Goal: Task Accomplishment & Management: Manage account settings

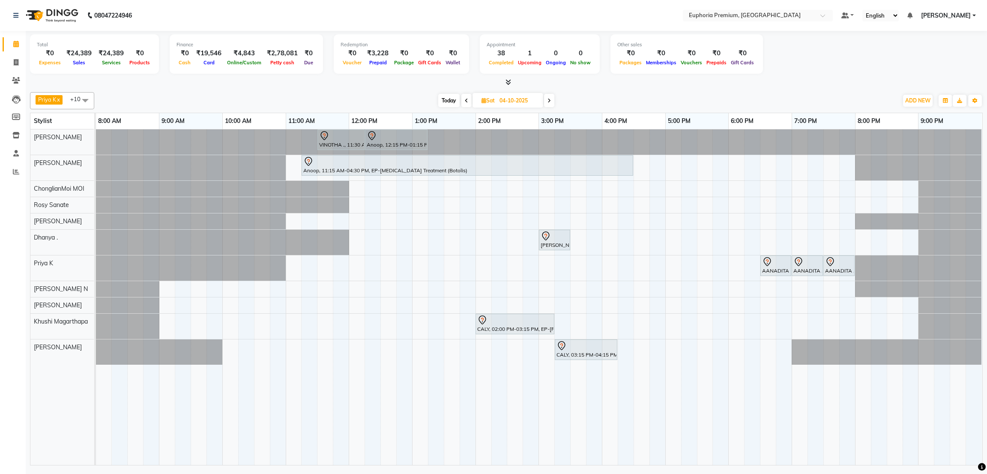
click at [14, 70] on li "Invoice" at bounding box center [13, 63] width 26 height 18
click at [955, 17] on span "[PERSON_NAME]" at bounding box center [946, 15] width 50 height 9
click at [942, 55] on link "Sign out" at bounding box center [932, 58] width 78 height 13
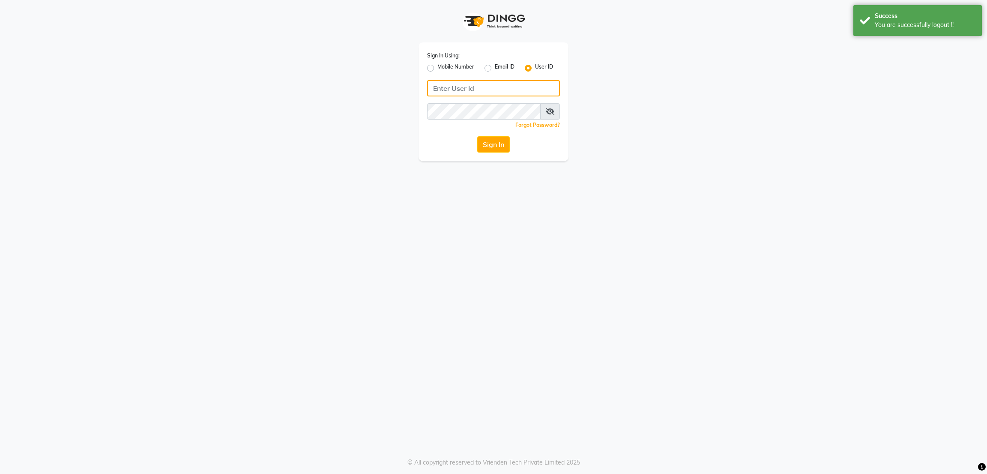
type input "7760179992"
click at [487, 90] on input "7760179992" at bounding box center [493, 88] width 133 height 16
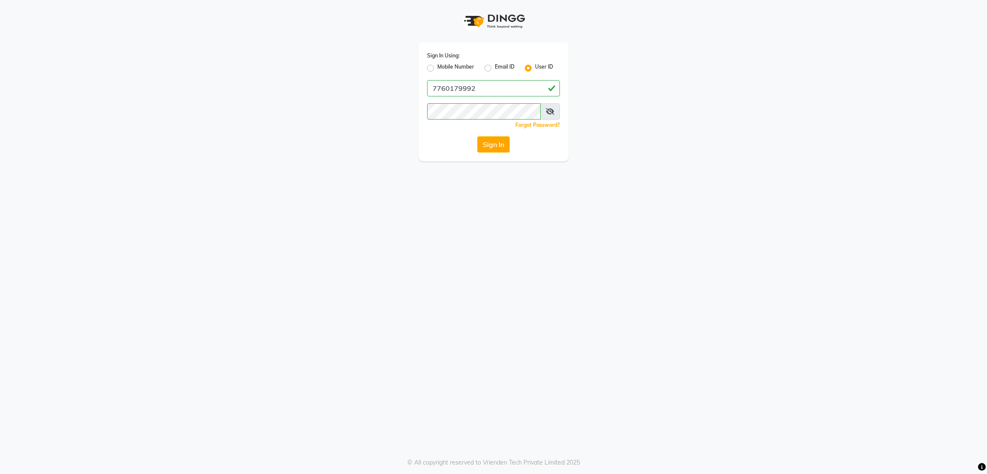
click at [457, 66] on label "Mobile Number" at bounding box center [455, 68] width 37 height 10
click at [443, 66] on input "Mobile Number" at bounding box center [440, 66] width 6 height 6
radio input "true"
radio input "false"
click at [475, 85] on input "Username" at bounding box center [508, 88] width 104 height 16
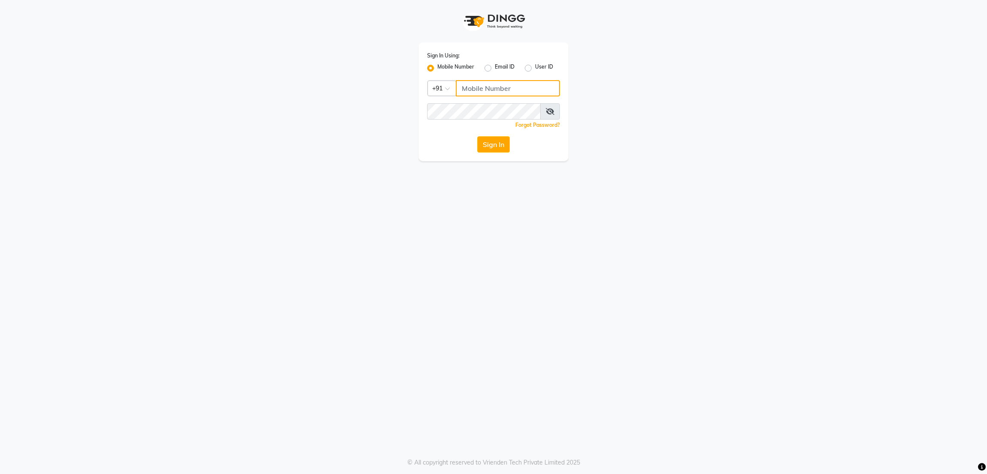
type input "8073170422"
click at [500, 136] on button "Sign In" at bounding box center [493, 144] width 33 height 16
